Goal: Task Accomplishment & Management: Manage account settings

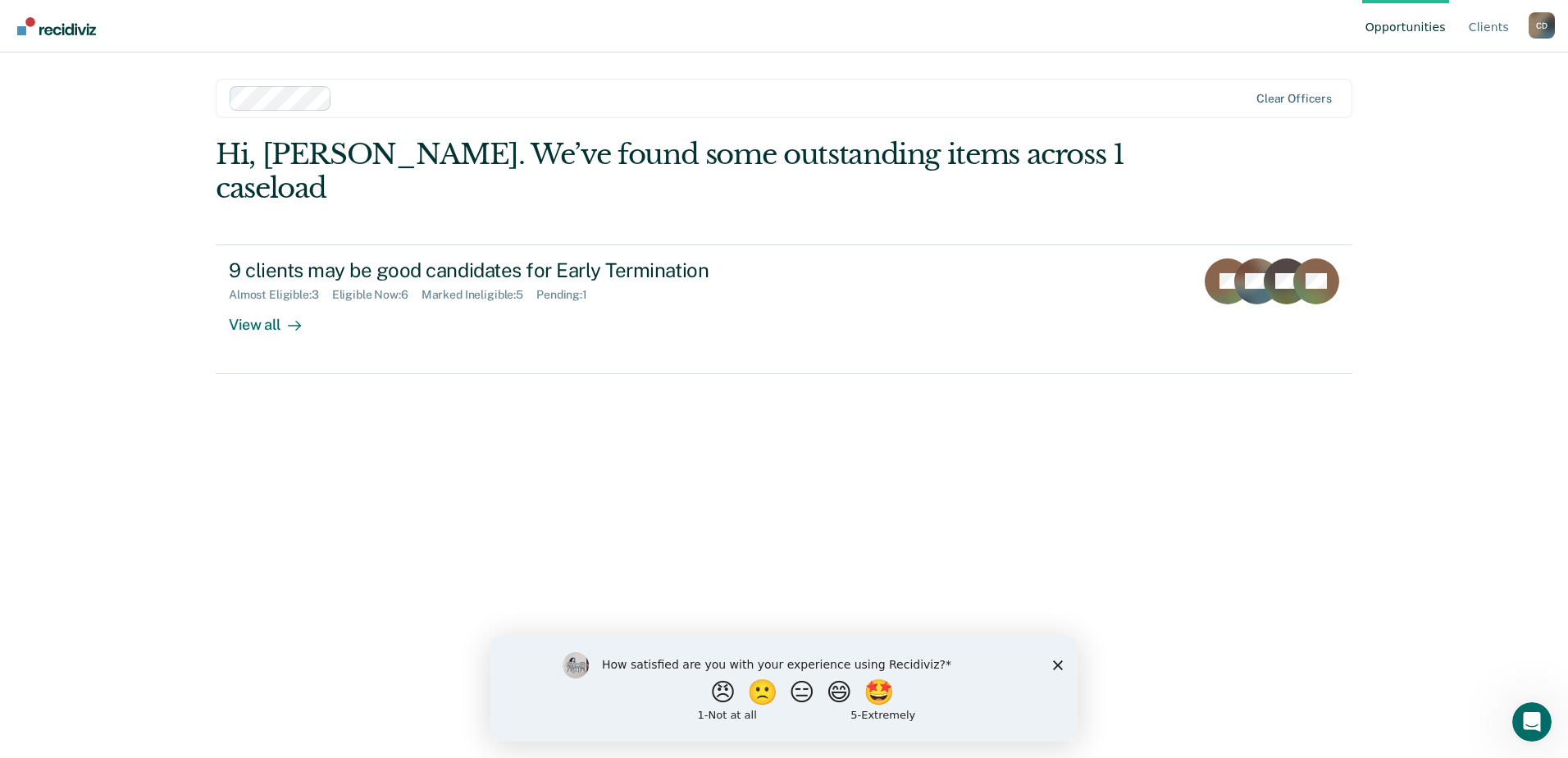
click at [1057, 663] on polygon "Close survey" at bounding box center [1058, 665] width 10 height 10
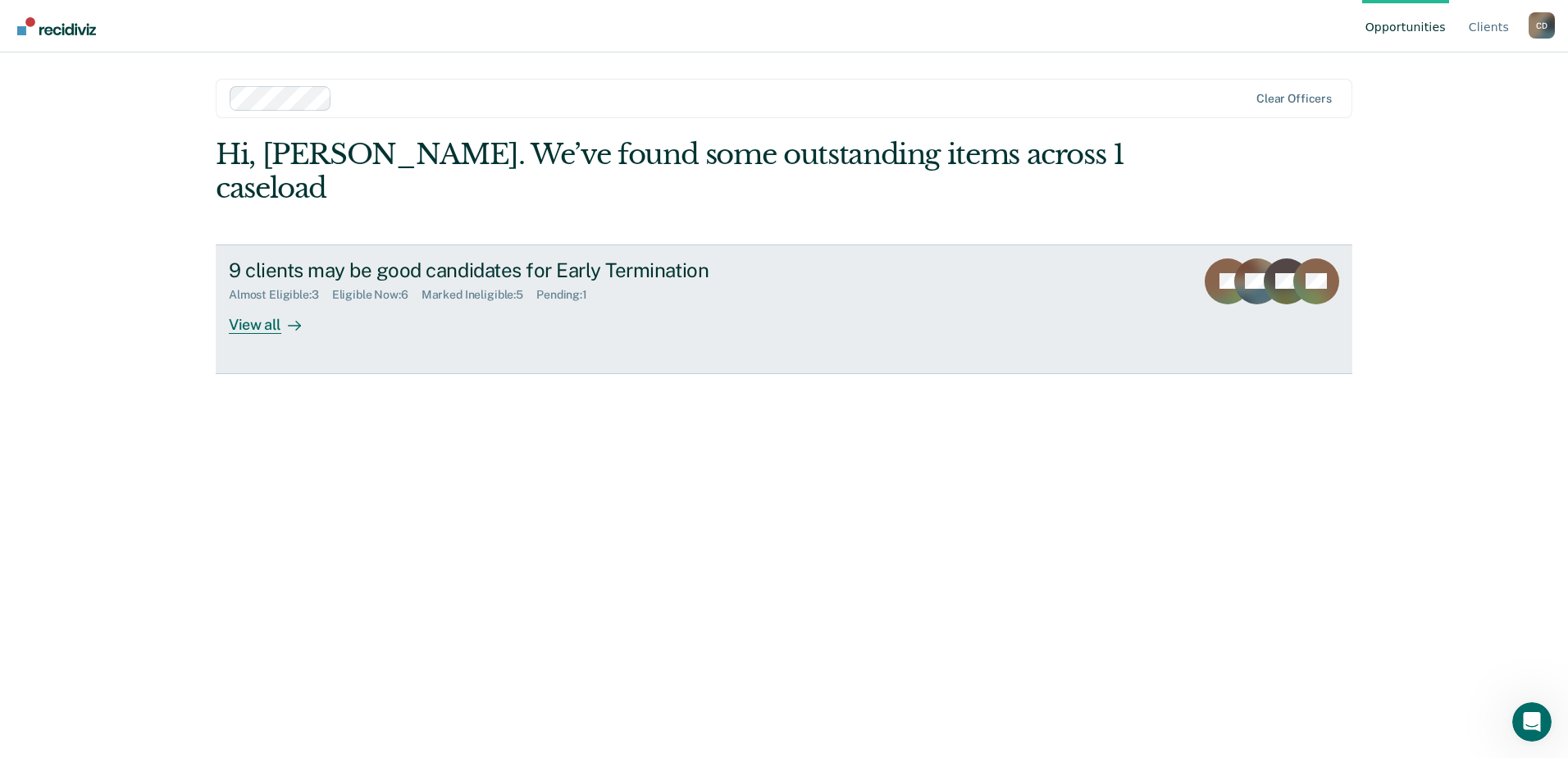
click at [259, 302] on div "View all" at bounding box center [275, 318] width 92 height 32
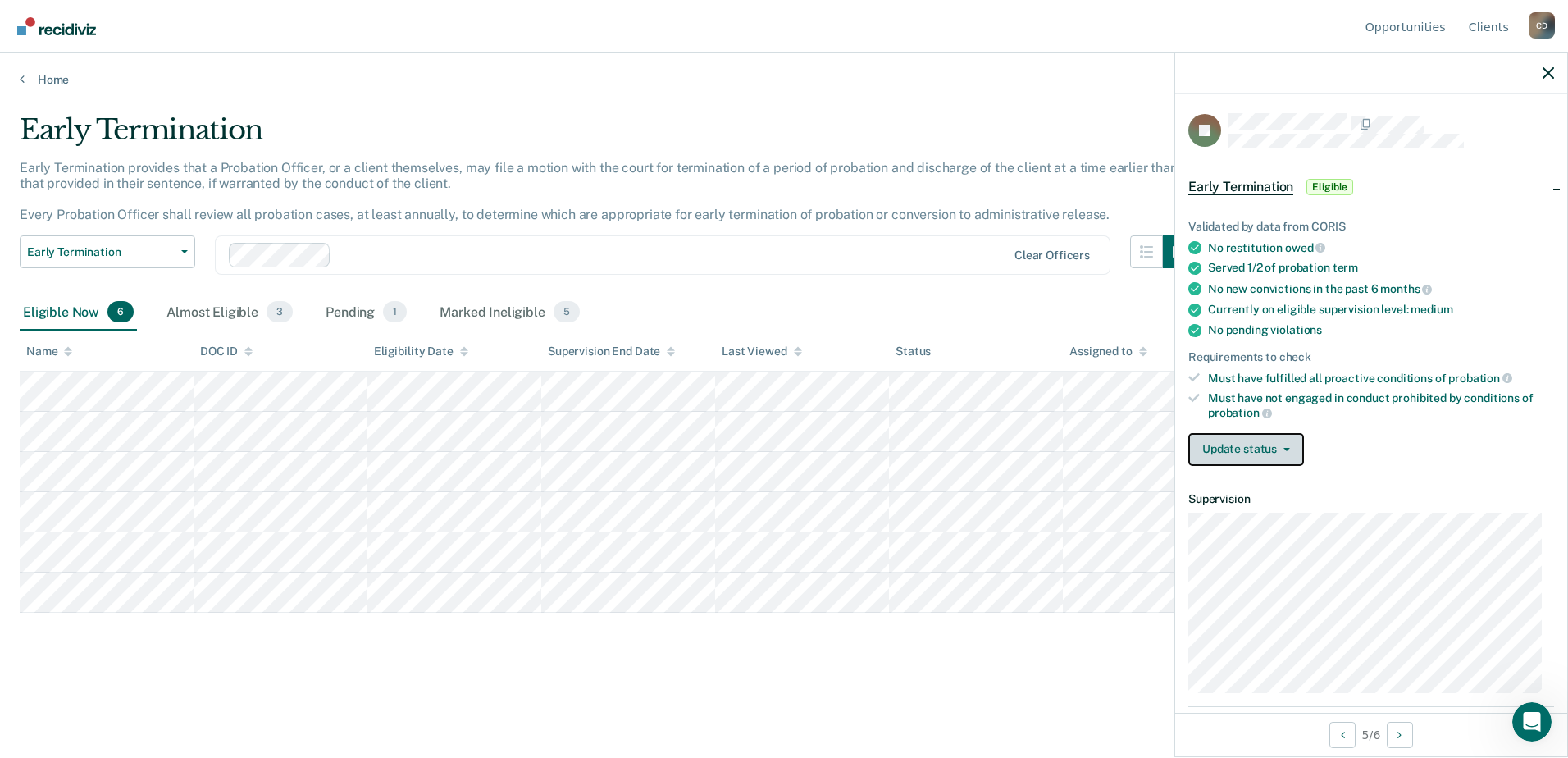
click at [1266, 450] on button "Update status" at bounding box center [1246, 449] width 115 height 32
